Goal: Transaction & Acquisition: Download file/media

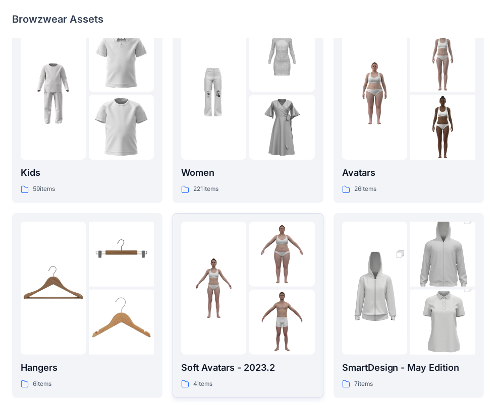
scroll to position [50, 0]
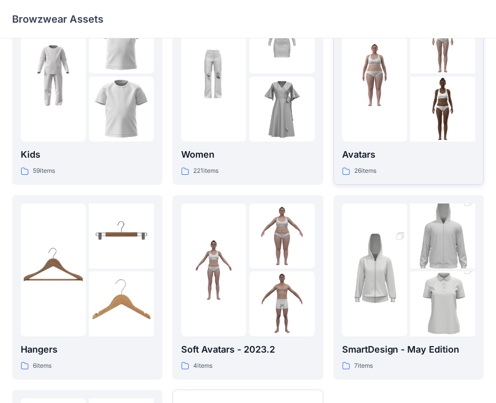
click at [448, 96] on img at bounding box center [442, 109] width 65 height 65
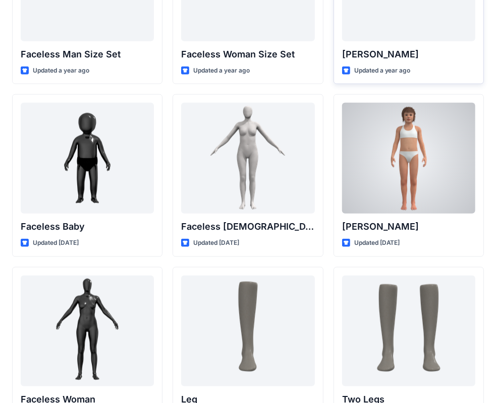
scroll to position [445, 0]
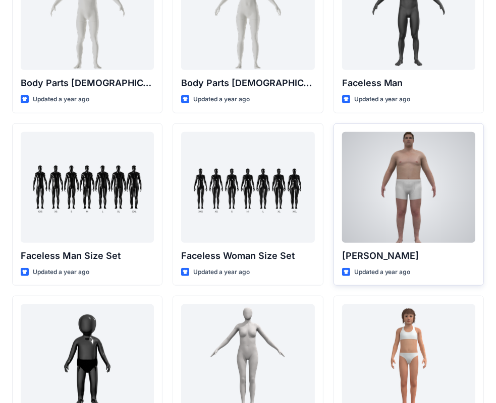
click at [408, 190] on div at bounding box center [408, 187] width 133 height 111
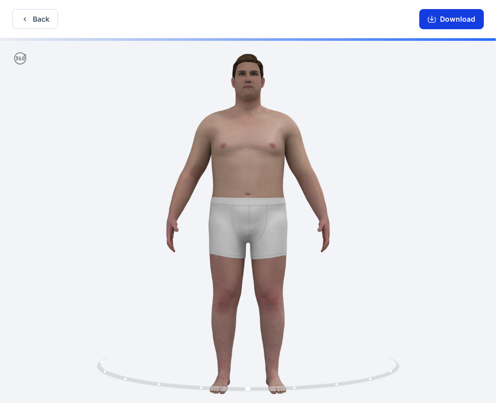
click at [446, 15] on button "Download" at bounding box center [451, 19] width 65 height 20
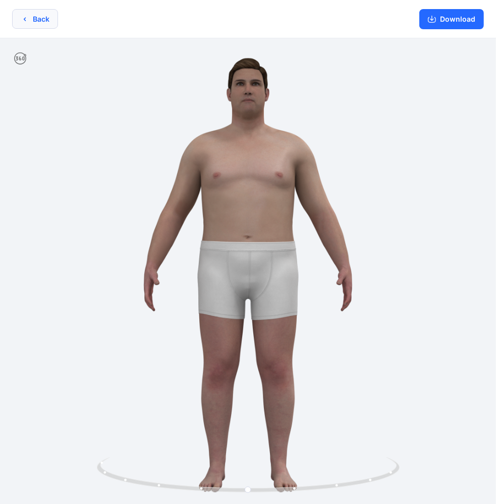
click at [34, 20] on button "Back" at bounding box center [35, 19] width 46 height 20
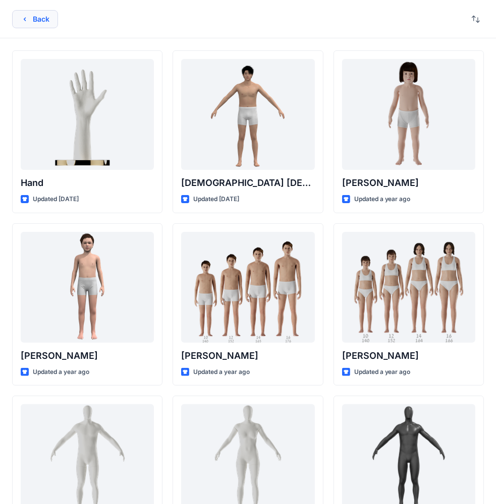
click at [27, 14] on button "Back" at bounding box center [35, 19] width 46 height 18
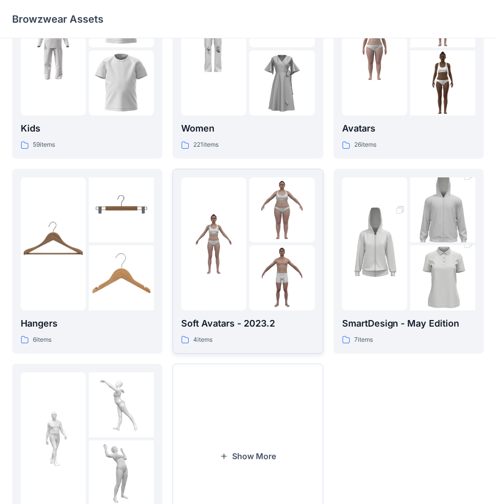
scroll to position [149, 0]
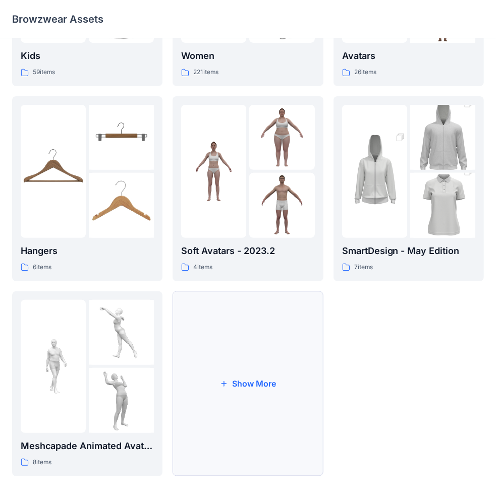
click at [247, 335] on button "Show More" at bounding box center [247, 383] width 150 height 185
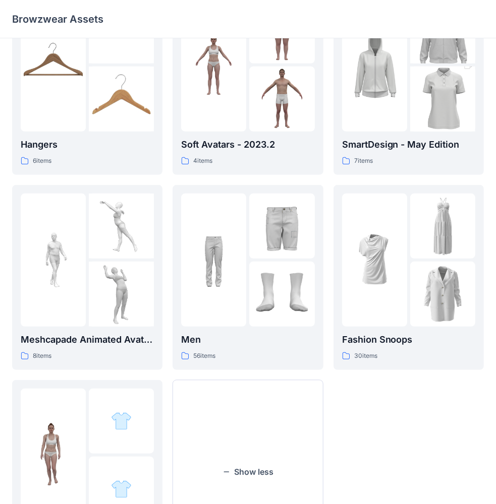
scroll to position [300, 0]
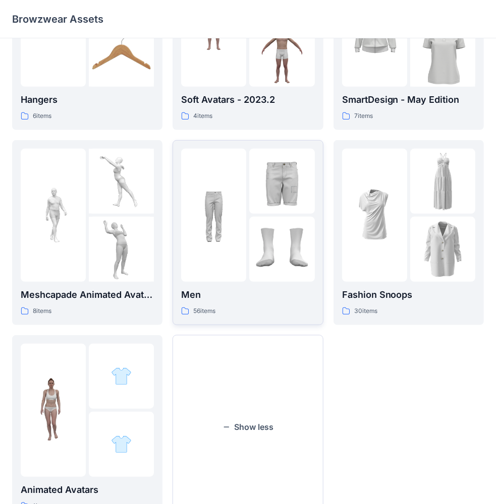
click at [272, 220] on img at bounding box center [281, 249] width 65 height 65
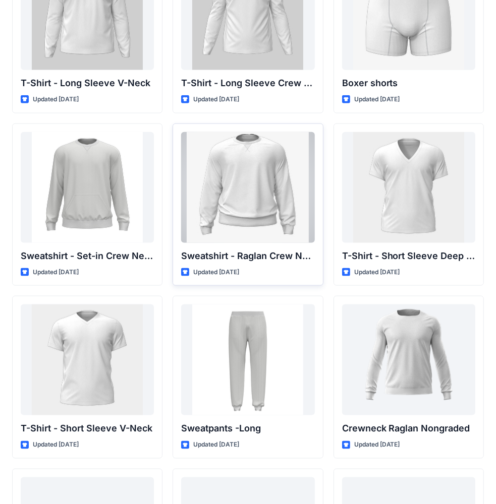
scroll to position [728, 0]
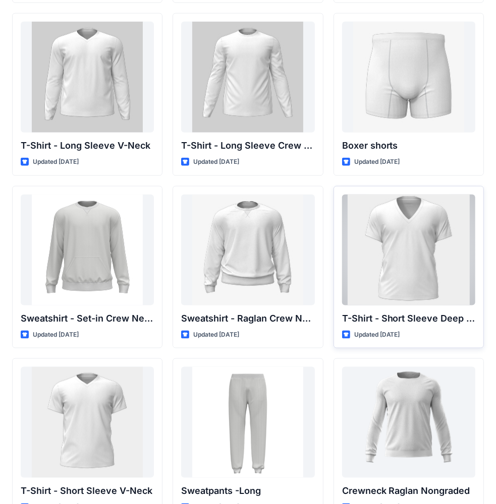
click at [401, 250] on div at bounding box center [408, 250] width 133 height 111
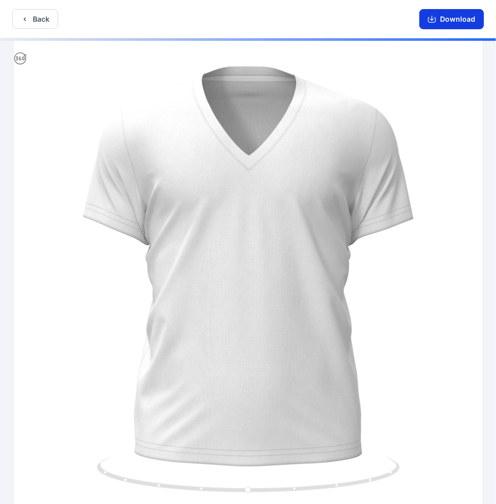
click at [451, 18] on button "Download" at bounding box center [451, 19] width 65 height 20
click at [34, 16] on button "Back" at bounding box center [35, 19] width 46 height 20
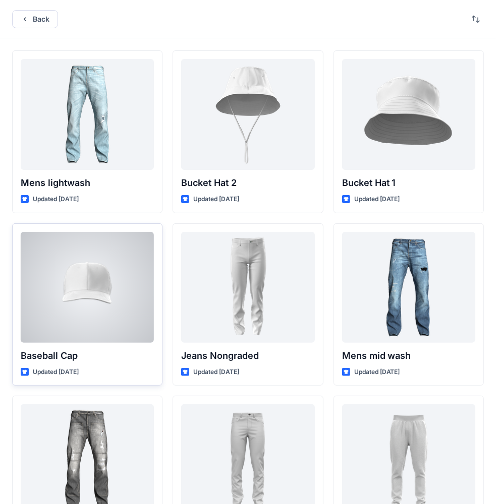
click at [113, 302] on div at bounding box center [87, 287] width 133 height 111
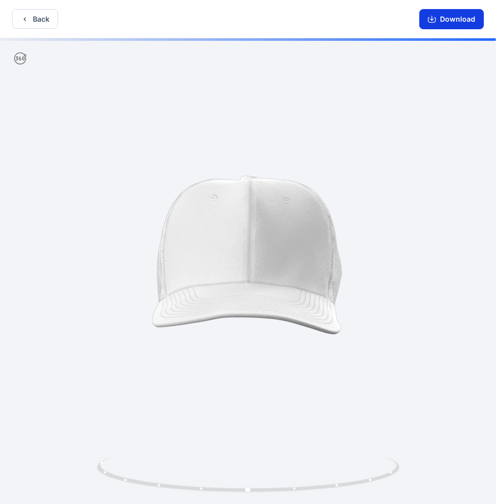
click at [442, 23] on button "Download" at bounding box center [451, 19] width 65 height 20
